Goal: Find specific page/section: Find specific page/section

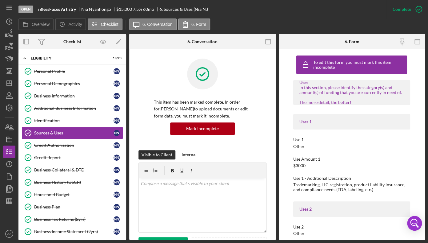
scroll to position [584, 0]
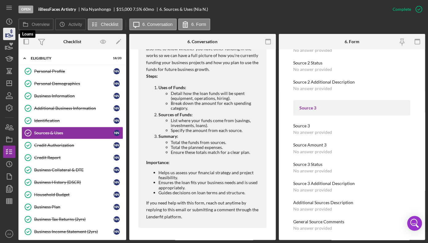
click at [11, 32] on icon "button" at bounding box center [9, 33] width 15 height 15
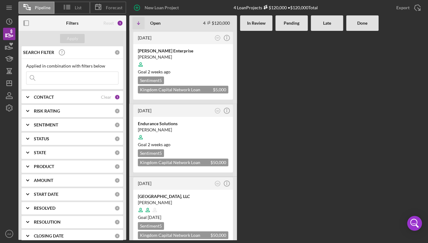
click at [80, 79] on input at bounding box center [72, 78] width 92 height 12
click at [74, 97] on div "CONTACT" at bounding box center [67, 97] width 67 height 5
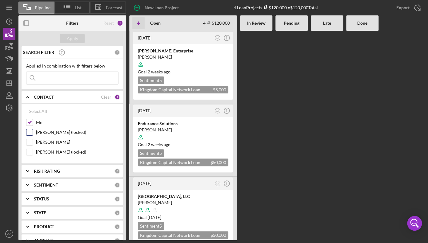
click at [51, 133] on label "[PERSON_NAME] (locked)" at bounding box center [77, 132] width 83 height 6
click at [33, 133] on input "[PERSON_NAME] (locked)" at bounding box center [29, 132] width 6 height 6
click at [50, 133] on label "[PERSON_NAME] (locked)" at bounding box center [77, 132] width 83 height 6
click at [33, 133] on input "[PERSON_NAME] (locked)" at bounding box center [29, 132] width 6 height 6
checkbox input "false"
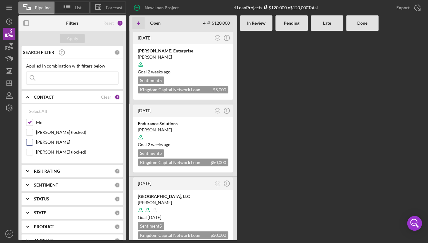
click at [50, 141] on label "[PERSON_NAME]" at bounding box center [77, 142] width 83 height 6
click at [33, 141] on input "[PERSON_NAME]" at bounding box center [29, 142] width 6 height 6
checkbox input "true"
click at [55, 70] on div "Applied in combination with filters below Icon/Menu Close" at bounding box center [72, 73] width 92 height 21
click at [57, 80] on input at bounding box center [72, 78] width 92 height 12
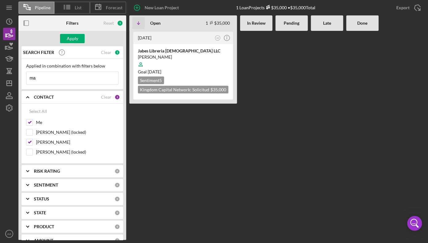
type input "m"
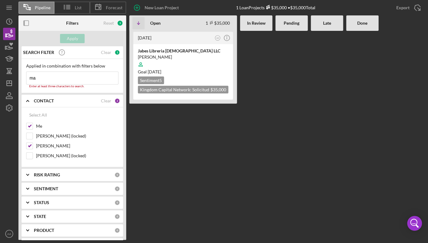
type input "m"
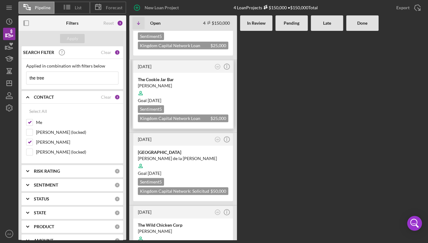
scroll to position [82, 0]
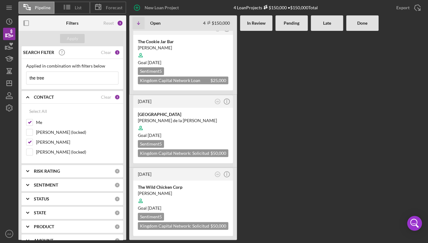
drag, startPoint x: 59, startPoint y: 78, endPoint x: -15, endPoint y: 78, distance: 73.6
click at [26, 78] on input "the tree" at bounding box center [72, 78] width 92 height 12
type input "the wilde"
click at [178, 197] on div at bounding box center [183, 201] width 91 height 12
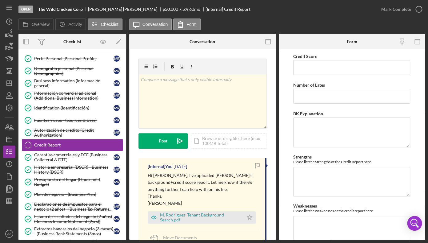
scroll to position [13, 0]
click at [39, 22] on label "Overview" at bounding box center [41, 24] width 18 height 5
click at [39, 22] on button "Overview" at bounding box center [35, 24] width 35 height 12
click at [10, 132] on icon "button" at bounding box center [9, 126] width 15 height 15
